Goal: Task Accomplishment & Management: Complete application form

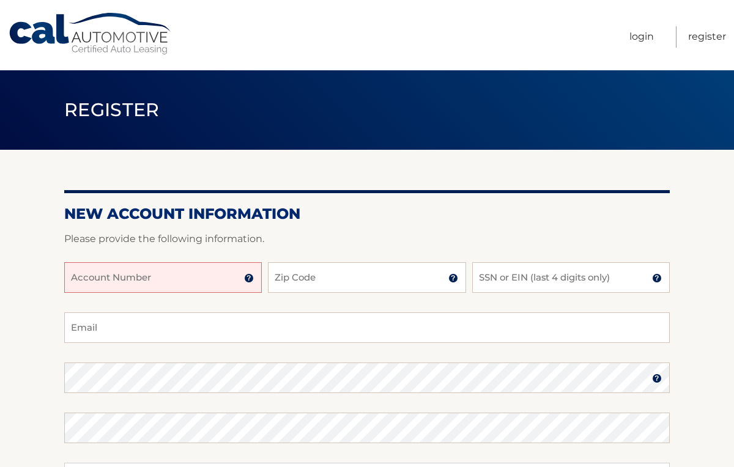
click at [135, 276] on input "Account Number" at bounding box center [162, 277] width 197 height 31
click at [178, 272] on input "Account Number" at bounding box center [162, 277] width 197 height 31
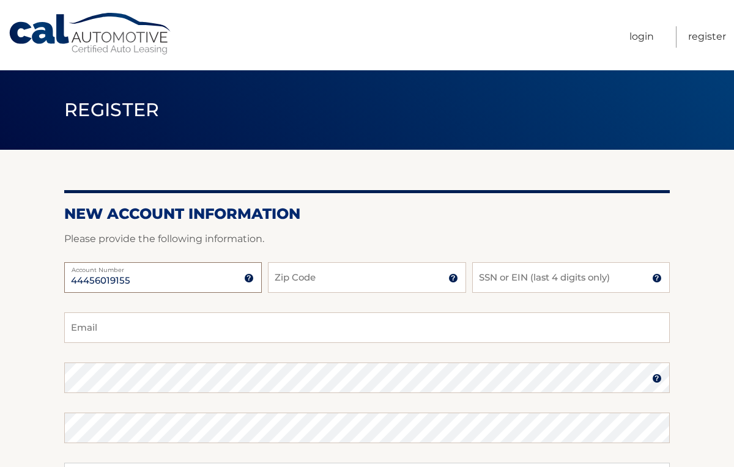
type input "44456019155"
click at [293, 286] on input "Zip Code" at bounding box center [366, 277] width 197 height 31
type input "11581"
type input "mfaleck@gmail.com"
click at [499, 269] on input "SSN or EIN (last 4 digits only)" at bounding box center [570, 277] width 197 height 31
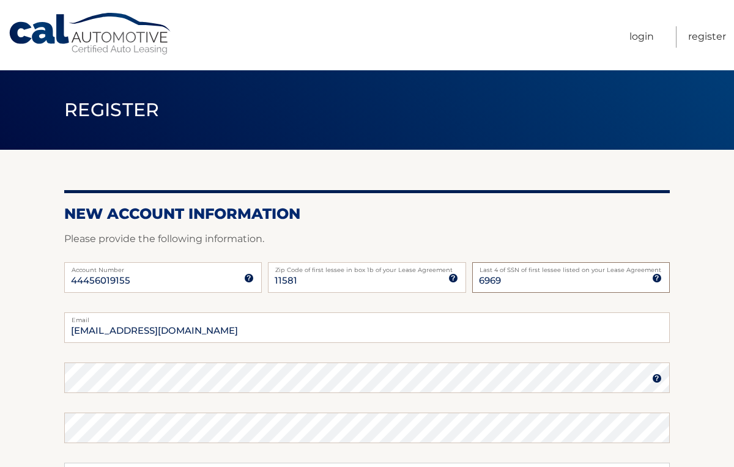
click at [482, 283] on input "6969" at bounding box center [570, 277] width 197 height 31
click at [481, 282] on input "6969" at bounding box center [570, 277] width 197 height 31
type input "6969"
drag, startPoint x: 186, startPoint y: 331, endPoint x: 32, endPoint y: 297, distance: 157.1
click at [32, 297] on section "New Account Information Please provide the following information. 44456019155 A…" at bounding box center [367, 388] width 734 height 477
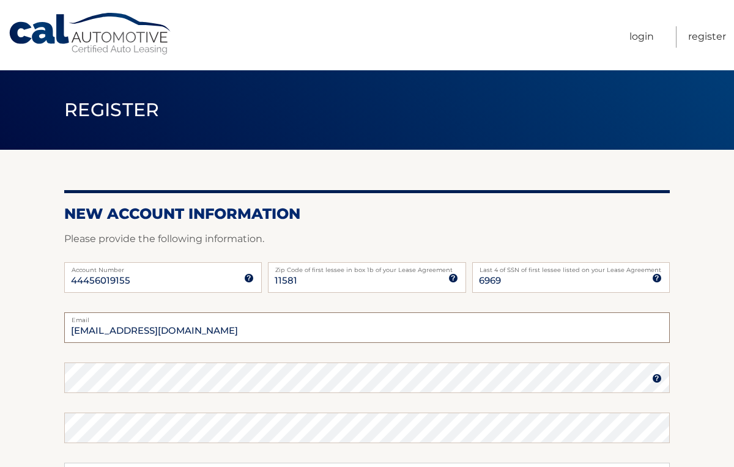
type input "ilanagrant1@gmail.com"
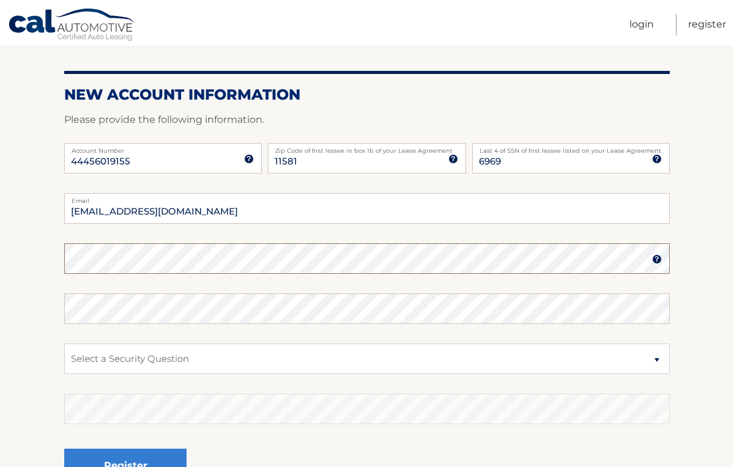
scroll to position [123, 0]
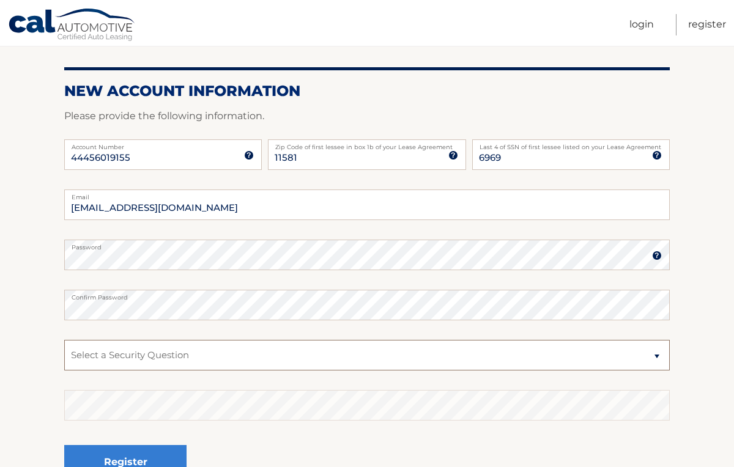
click at [160, 358] on select "Select a Security Question What was the name of your elementary school? What is…" at bounding box center [366, 355] width 605 height 31
select select "2"
click at [64, 445] on button "Register" at bounding box center [125, 462] width 122 height 34
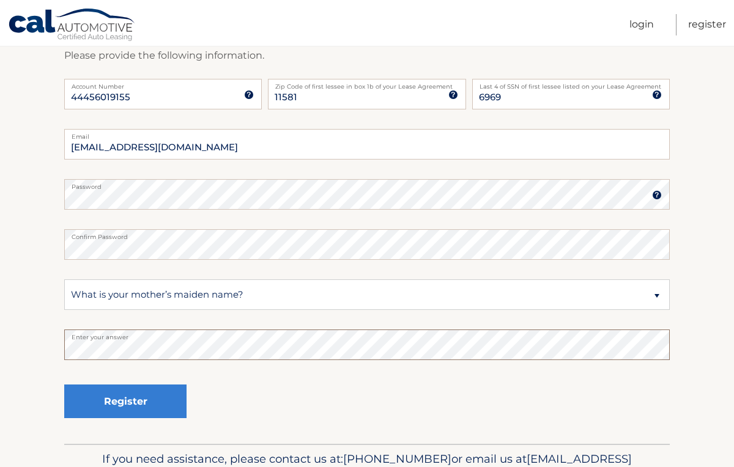
scroll to position [186, 0]
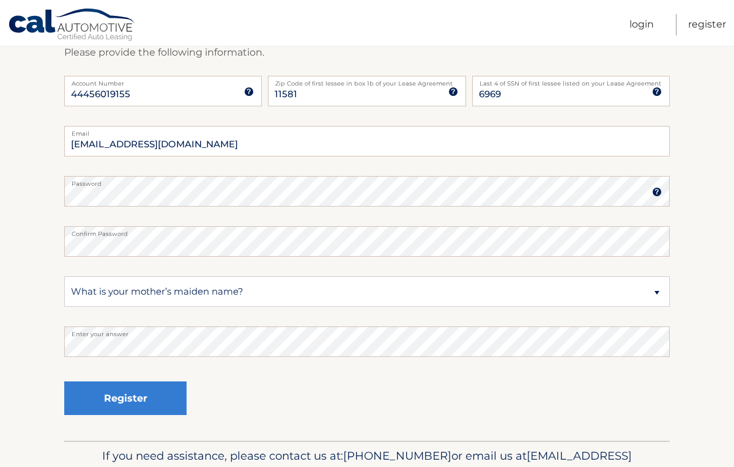
click at [117, 418] on div "Register" at bounding box center [125, 399] width 122 height 45
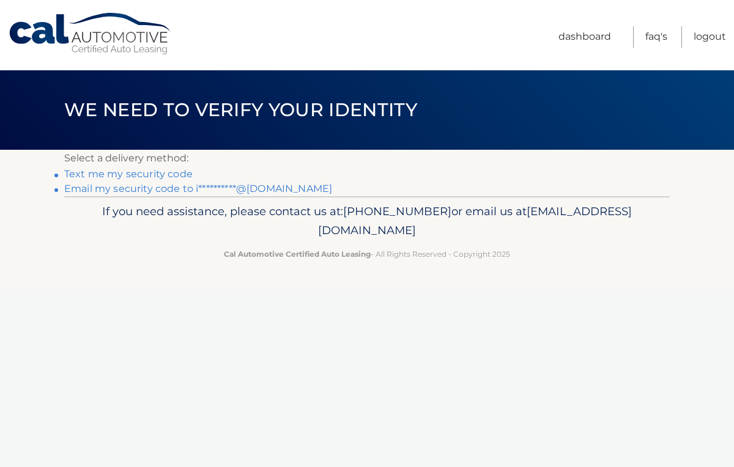
click at [112, 399] on div "Cal Automotive Menu Dashboard FAQ's Logout ×" at bounding box center [367, 233] width 734 height 467
click at [173, 175] on link "Text me my security code" at bounding box center [128, 174] width 128 height 12
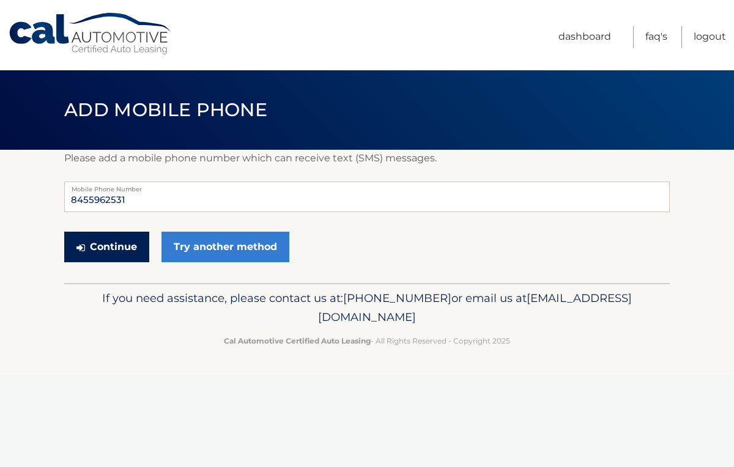
click at [135, 249] on button "Continue" at bounding box center [106, 247] width 85 height 31
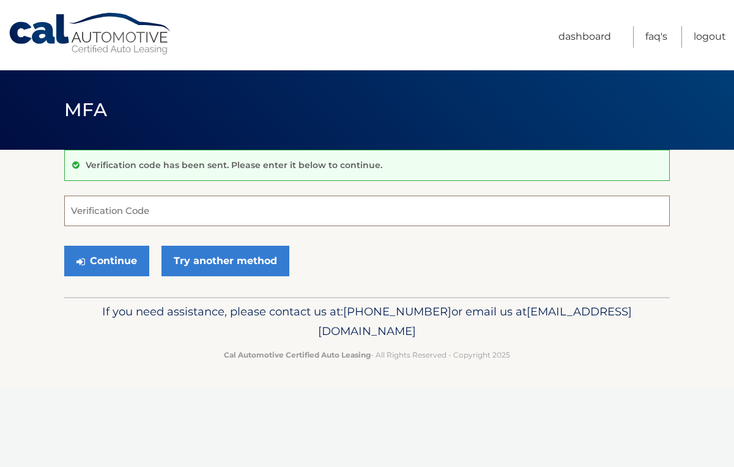
click at [128, 202] on input "Verification Code" at bounding box center [366, 211] width 605 height 31
type input "967618"
click at [64, 246] on button "Continue" at bounding box center [106, 261] width 85 height 31
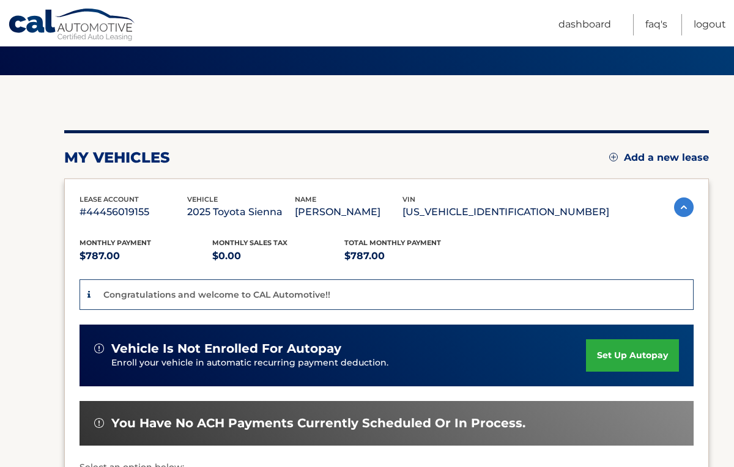
scroll to position [83, 0]
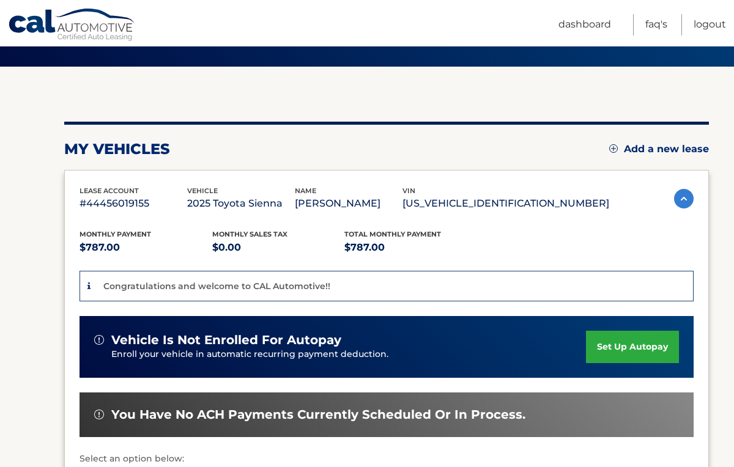
click at [612, 344] on link "set up autopay" at bounding box center [632, 347] width 93 height 32
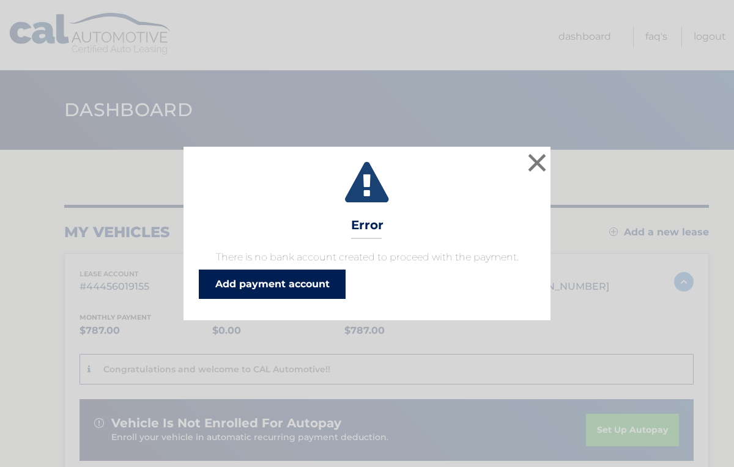
click at [313, 287] on link "Add payment account" at bounding box center [272, 284] width 147 height 29
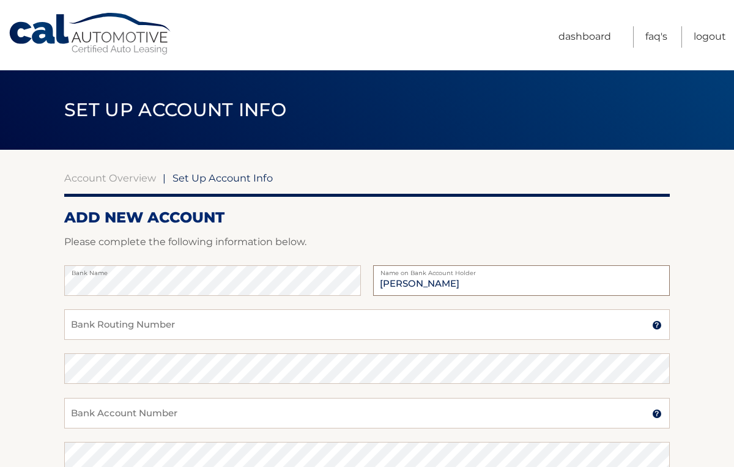
type input "[PERSON_NAME]"
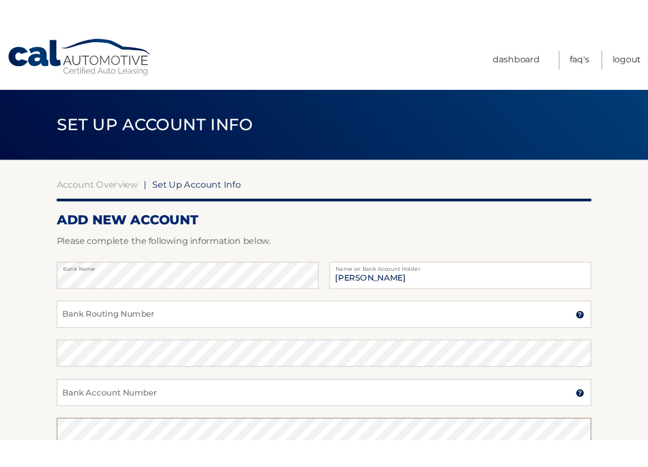
scroll to position [6, 0]
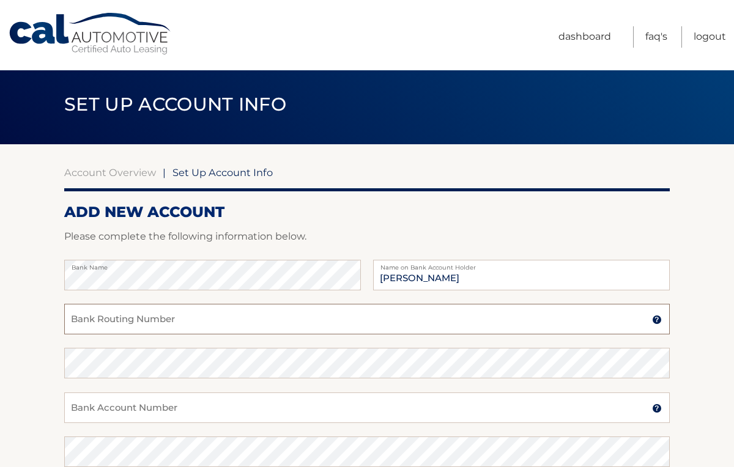
click at [182, 323] on input "Bank Routing Number" at bounding box center [366, 319] width 605 height 31
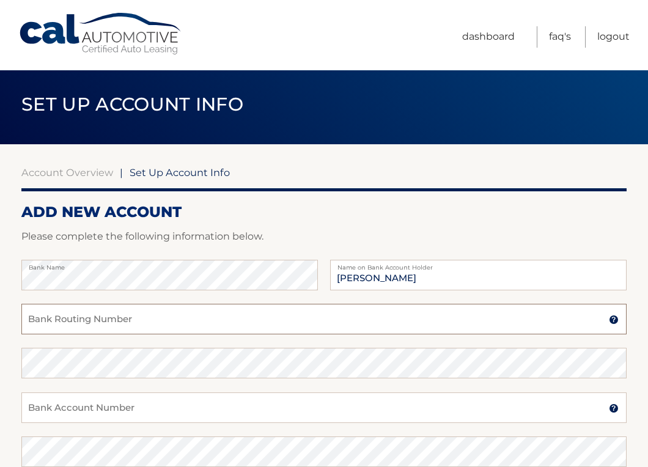
click at [161, 319] on input "Bank Routing Number" at bounding box center [323, 319] width 605 height 31
type input "026013673"
click at [83, 411] on input "Bank Account Number" at bounding box center [323, 408] width 605 height 31
type input "4435395945"
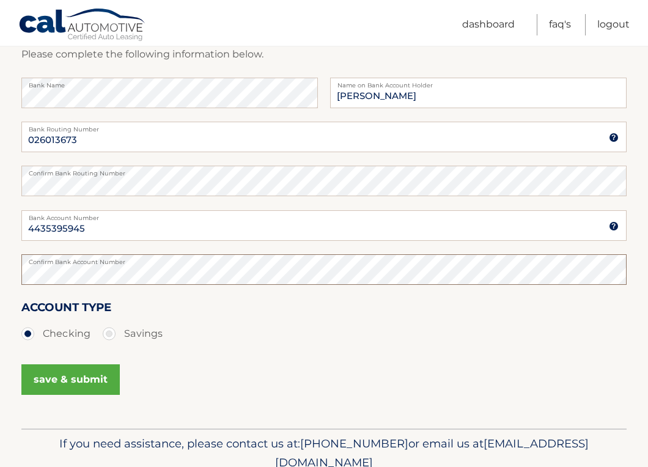
scroll to position [194, 0]
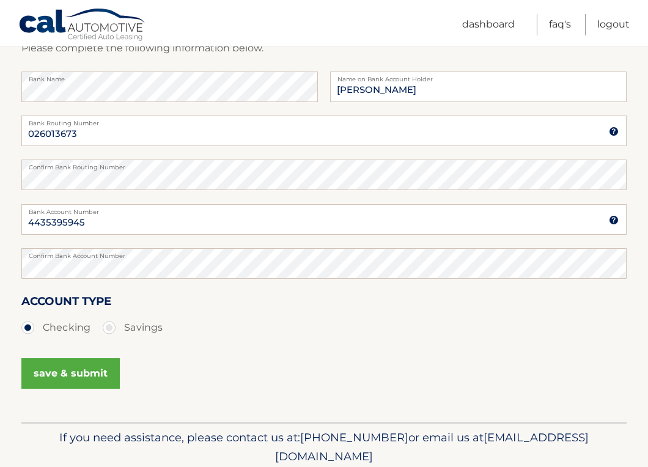
click at [56, 373] on button "save & submit" at bounding box center [70, 373] width 98 height 31
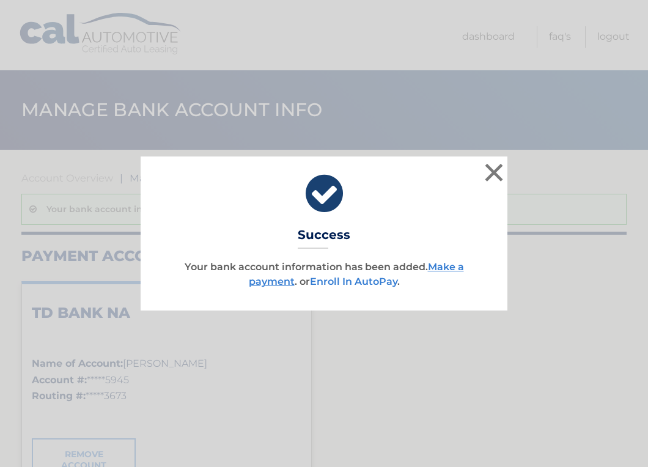
click at [366, 282] on link "Enroll In AutoPay" at bounding box center [353, 282] width 87 height 12
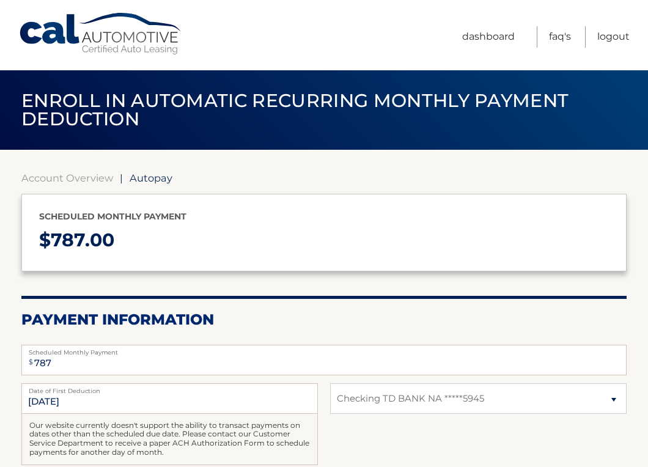
select select "Zjk3YTNiY2ItMTA4Ny00MmQzLWJlZmUtYzllNzkwZDk1ZTM2"
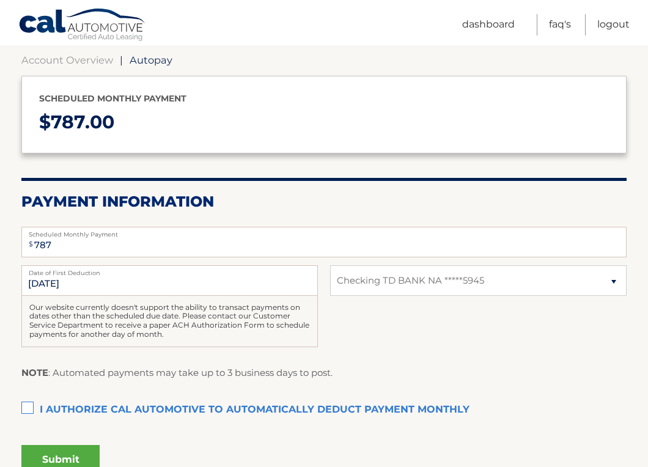
scroll to position [122, 0]
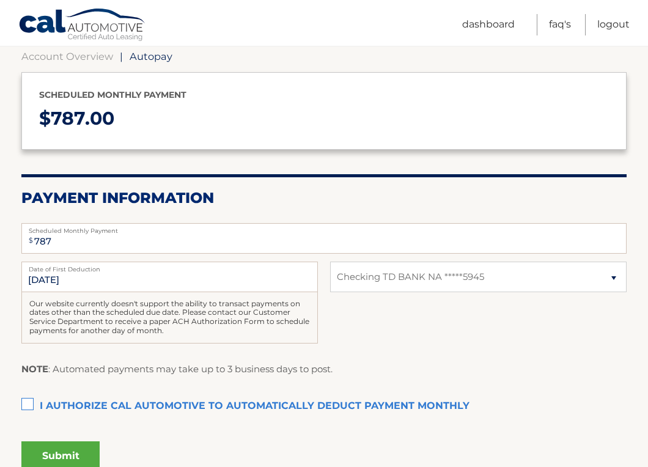
click at [32, 407] on label "I authorize cal automotive to automatically deduct payment monthly This checkbo…" at bounding box center [323, 406] width 605 height 24
click at [0, 0] on input "I authorize cal automotive to automatically deduct payment monthly This checkbo…" at bounding box center [0, 0] width 0 height 0
click at [31, 405] on label "I authorize cal automotive to automatically deduct payment monthly This checkbo…" at bounding box center [323, 406] width 605 height 24
click at [0, 0] on input "I authorize cal automotive to automatically deduct payment monthly This checkbo…" at bounding box center [0, 0] width 0 height 0
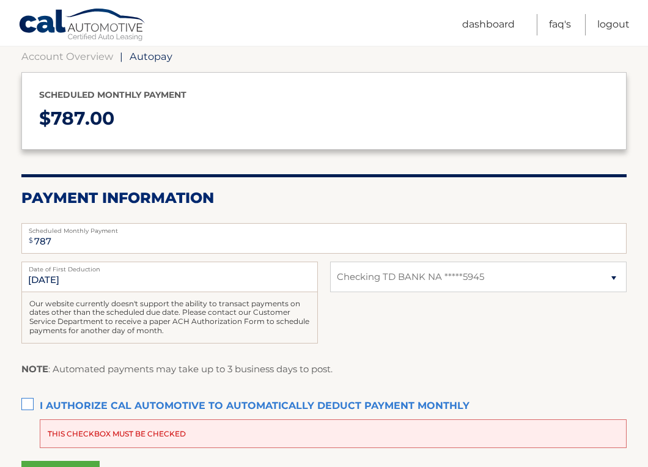
click at [32, 404] on label "I authorize cal automotive to automatically deduct payment monthly This checkbo…" at bounding box center [323, 406] width 605 height 24
click at [0, 0] on input "I authorize cal automotive to automatically deduct payment monthly This checkbo…" at bounding box center [0, 0] width 0 height 0
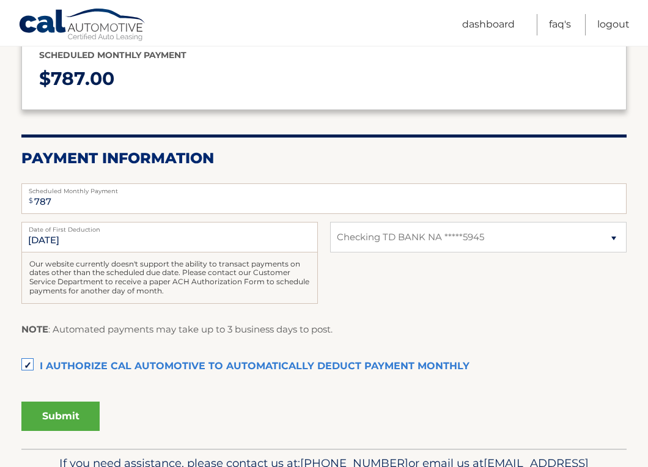
scroll to position [164, 0]
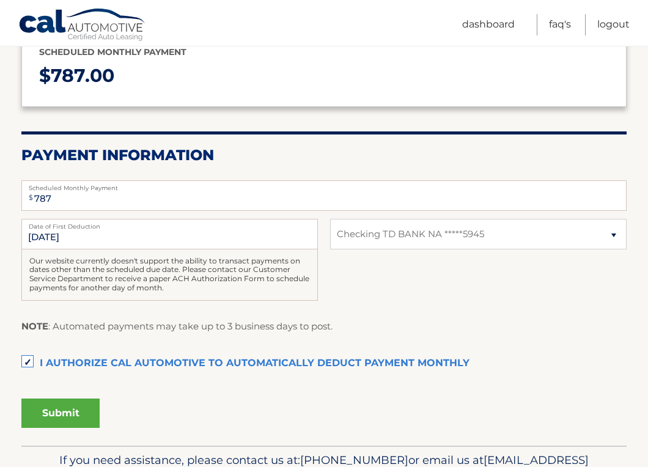
click at [60, 421] on button "Submit" at bounding box center [60, 413] width 78 height 29
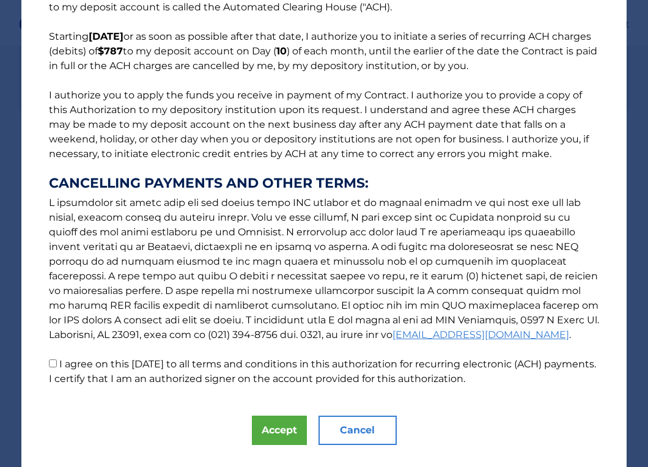
scroll to position [87, 0]
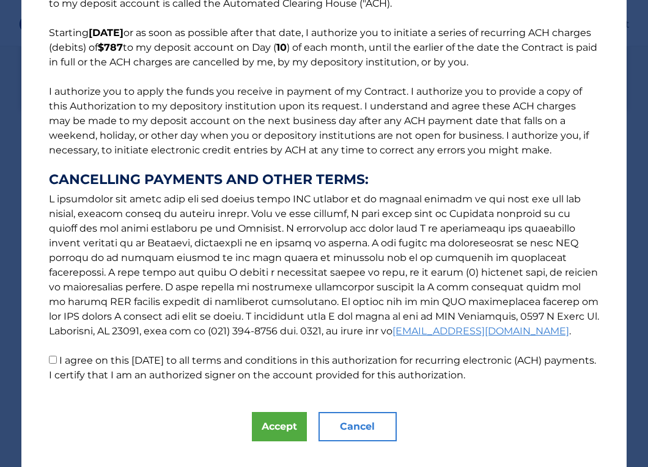
click at [51, 361] on input "I agree on this 09/26/2025 to all terms and conditions in this authorization fo…" at bounding box center [53, 360] width 8 height 8
checkbox input "true"
click at [290, 435] on button "Accept" at bounding box center [279, 426] width 55 height 29
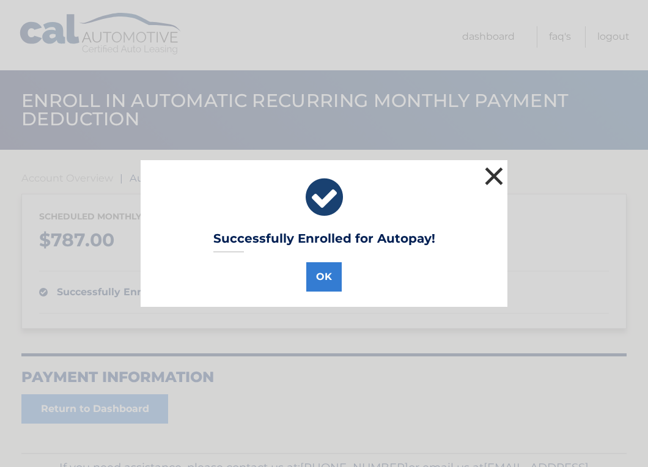
click at [496, 172] on button "×" at bounding box center [494, 176] width 24 height 24
